Goal: Transaction & Acquisition: Purchase product/service

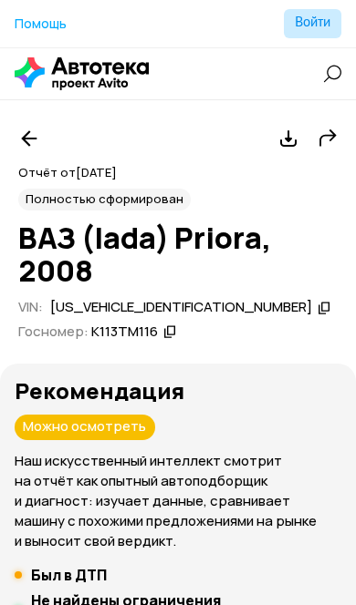
click at [65, 82] on icon at bounding box center [82, 73] width 134 height 33
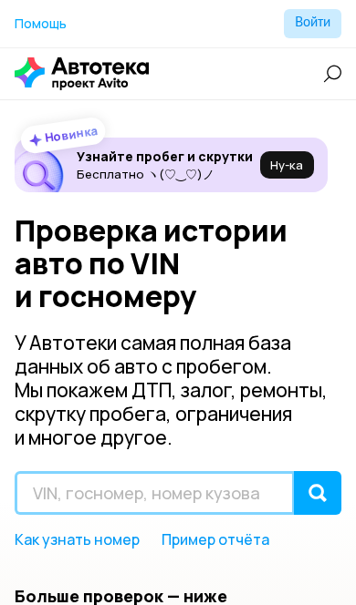
click at [137, 494] on input "text" at bounding box center [155, 493] width 280 height 44
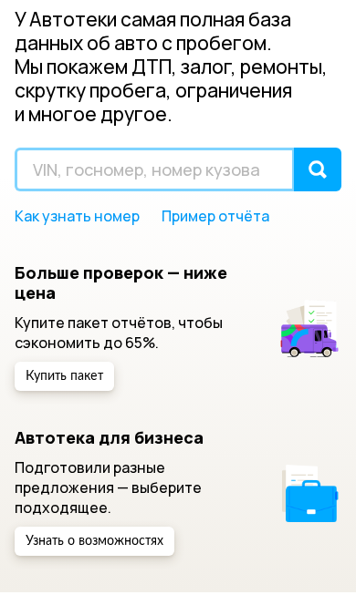
scroll to position [78, 0]
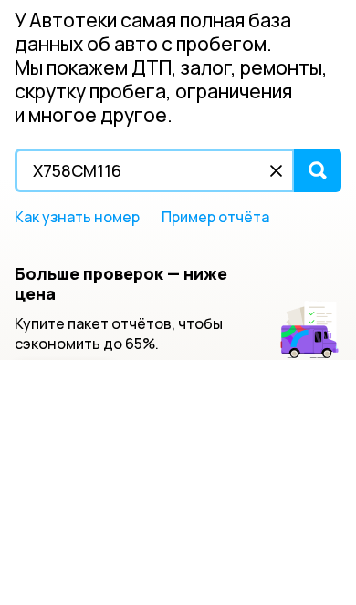
type input "Х758СМ116"
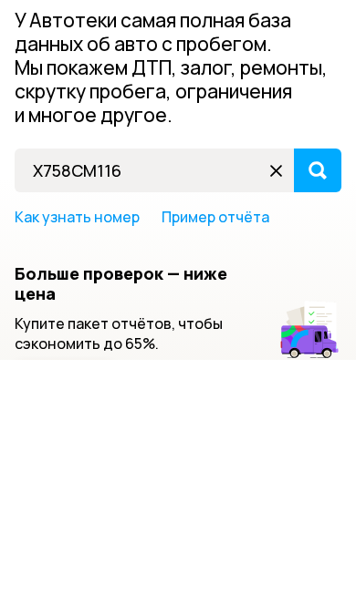
click at [317, 407] on div "submit" at bounding box center [317, 416] width 18 height 18
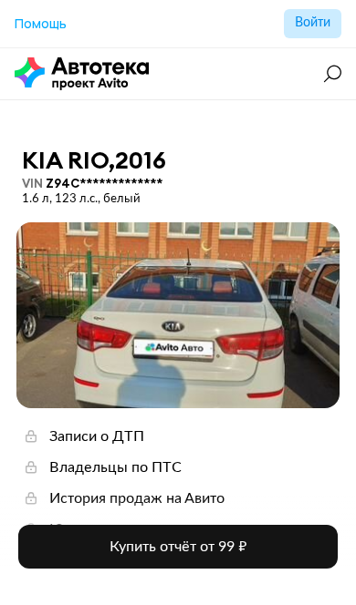
click at [259, 283] on span at bounding box center [177, 315] width 323 height 186
click at [264, 281] on span at bounding box center [177, 315] width 323 height 186
click at [226, 543] on span "Купить отчёт от 99 ₽" at bounding box center [177, 547] width 137 height 15
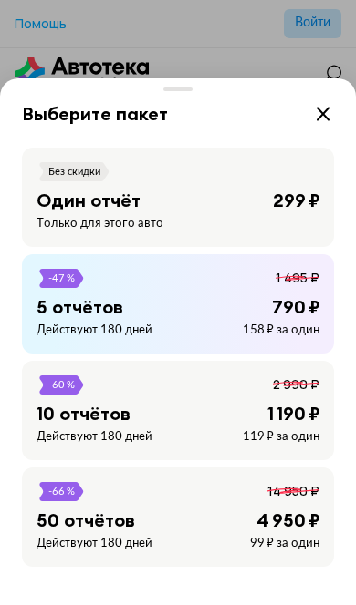
click at [207, 288] on div "-47 % 1 495 ₽ 5 отчётов 790 ₽ Действуют 180 дней 158 ₽ за один" at bounding box center [178, 303] width 312 height 99
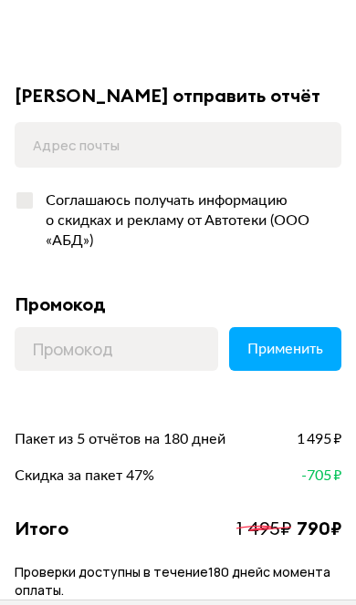
scroll to position [242, 0]
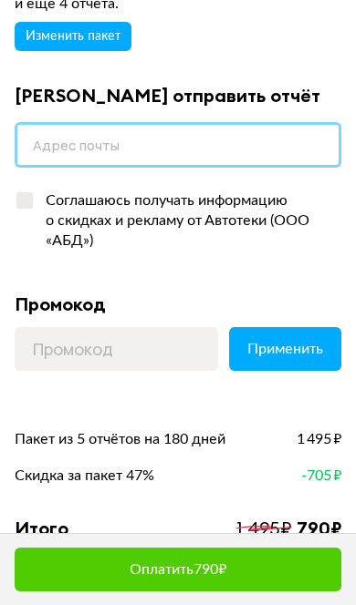
click at [205, 144] on input "email" at bounding box center [178, 145] width 326 height 46
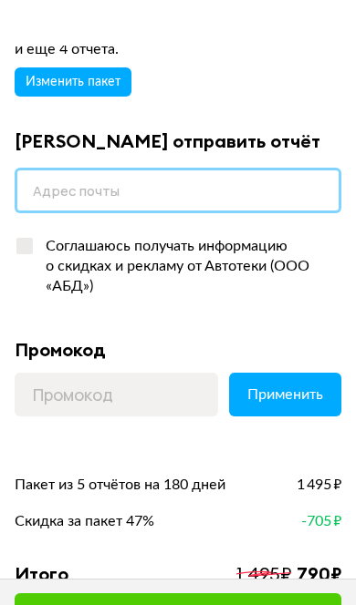
scroll to position [196, 0]
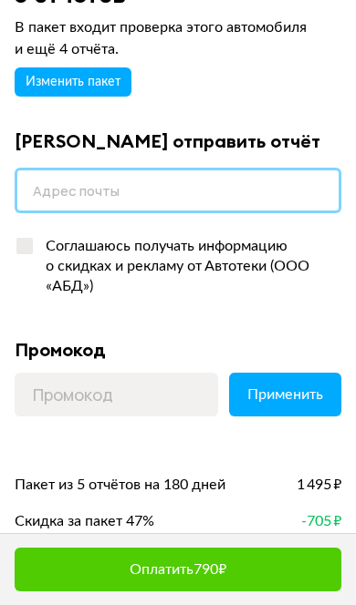
type input "[EMAIL_ADDRESS][DOMAIN_NAME]"
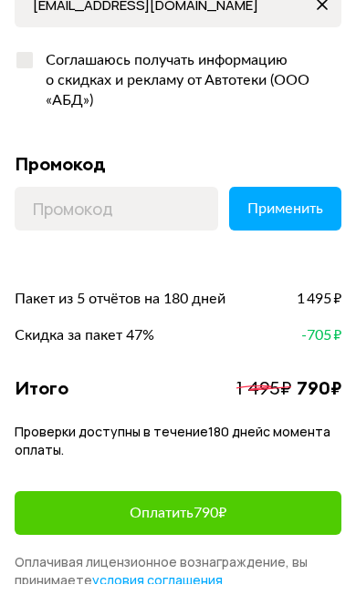
scroll to position [382, 0]
click at [151, 516] on span "Оплатить 790 ₽" at bounding box center [177, 513] width 97 height 15
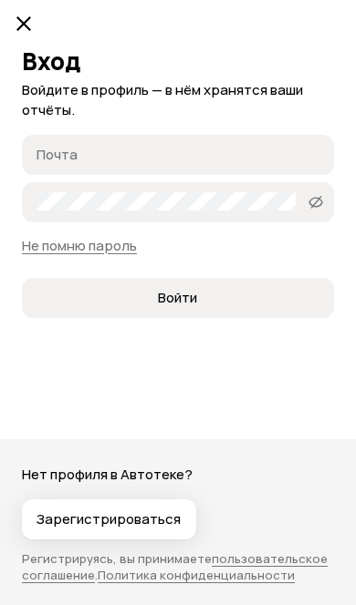
click at [196, 160] on input "Почта" at bounding box center [180, 154] width 288 height 18
type input "89274060608"
click at [199, 295] on span "Войти" at bounding box center [177, 298] width 282 height 18
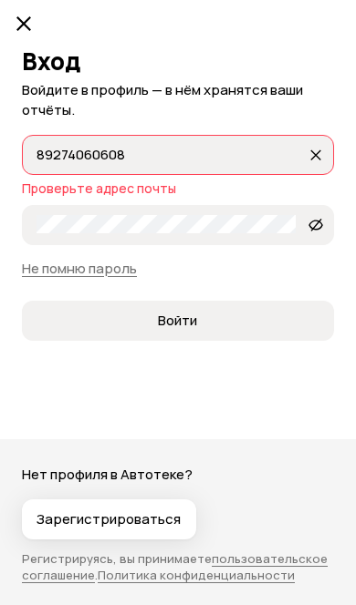
click at [318, 140] on button "89274060608 89274060608" at bounding box center [315, 154] width 29 height 29
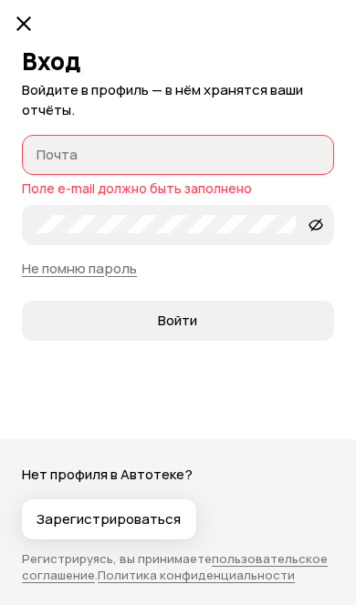
scroll to position [191, 0]
click at [25, 22] on icon at bounding box center [24, 24] width 22 height 22
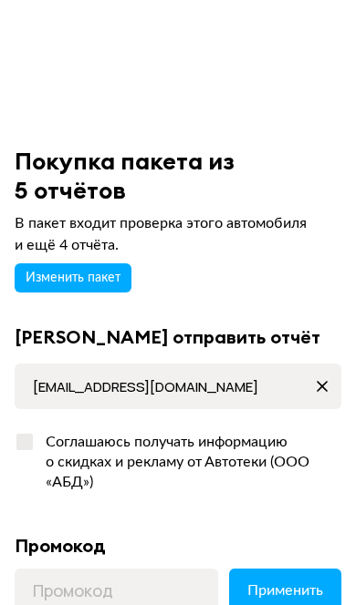
scroll to position [0, 0]
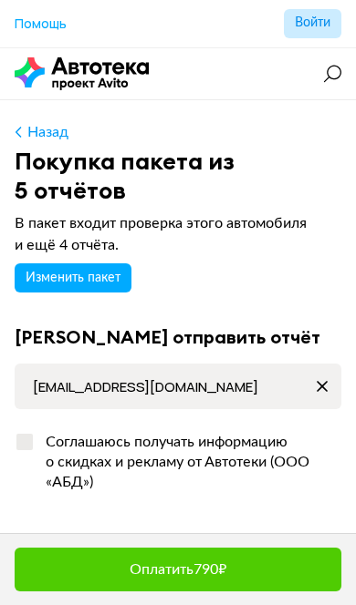
click at [52, 16] on span "Помощь" at bounding box center [41, 23] width 52 height 17
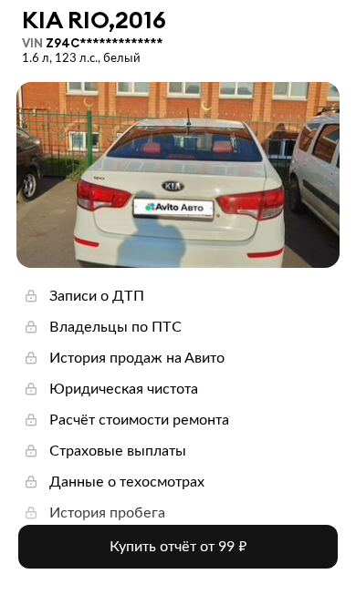
scroll to position [193, 0]
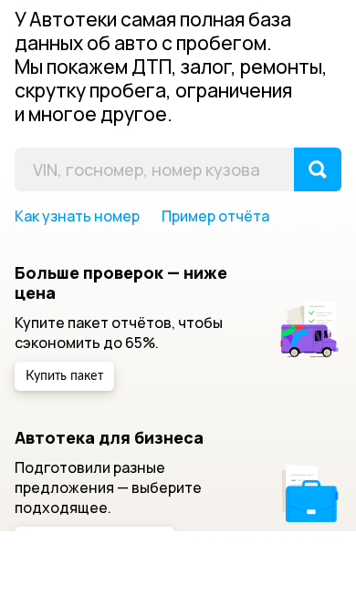
scroll to position [324, 0]
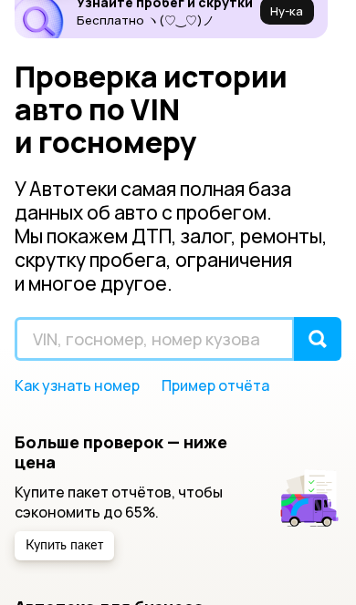
click at [92, 352] on input "text" at bounding box center [155, 339] width 280 height 44
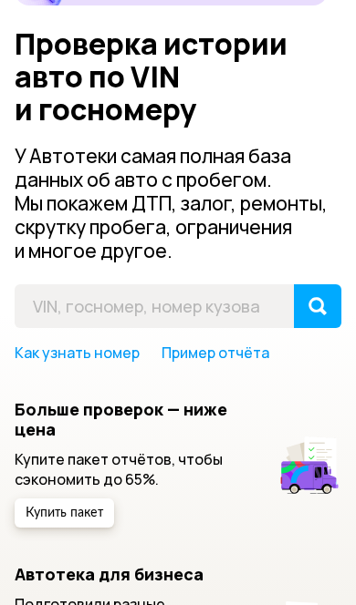
scroll to position [187, 0]
